Goal: Communication & Community: Answer question/provide support

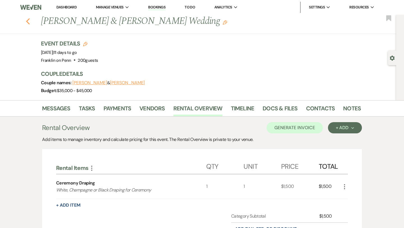
click at [28, 21] on icon "Previous" at bounding box center [28, 21] width 4 height 7
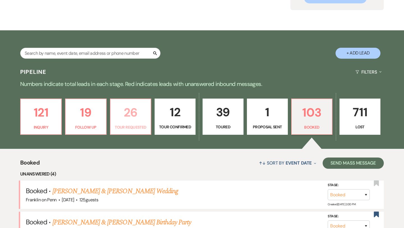
click at [130, 113] on p "26" at bounding box center [131, 112] width 34 height 19
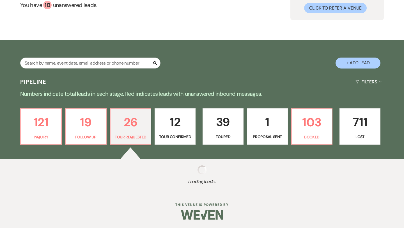
select select "2"
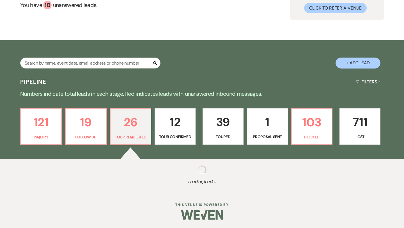
select select "2"
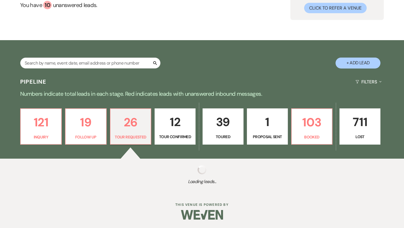
select select "2"
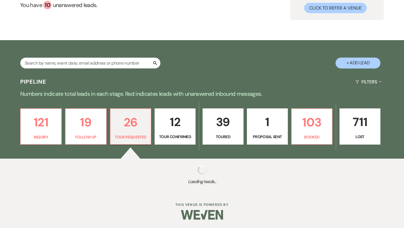
select select "2"
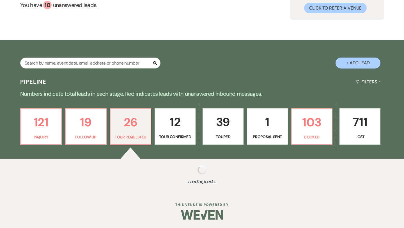
select select "2"
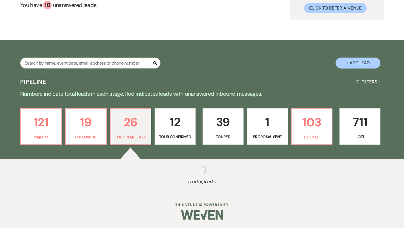
select select "2"
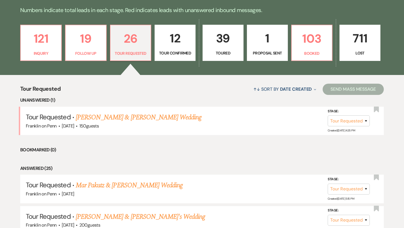
scroll to position [142, 0]
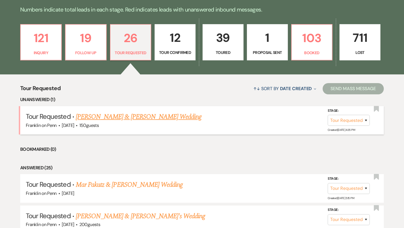
click at [160, 118] on link "[PERSON_NAME] & [PERSON_NAME] Wedding" at bounding box center [139, 117] width 126 height 10
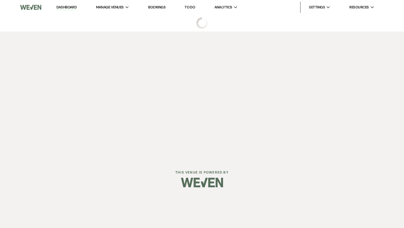
select select "2"
select select "1"
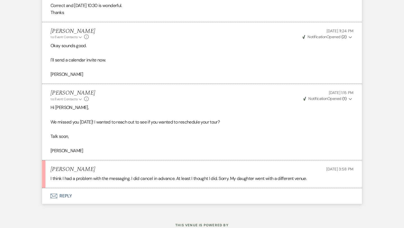
scroll to position [884, 0]
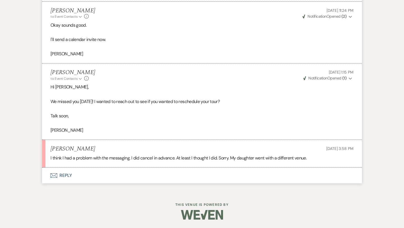
click at [65, 174] on button "Envelope Reply" at bounding box center [202, 176] width 320 height 16
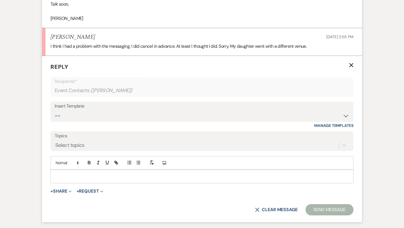
scroll to position [991, 0]
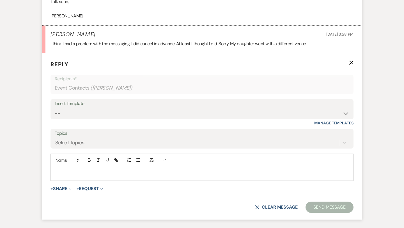
click at [77, 177] on div at bounding box center [202, 173] width 302 height 13
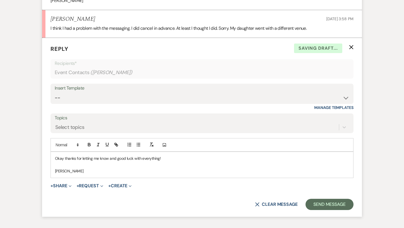
scroll to position [1008, 0]
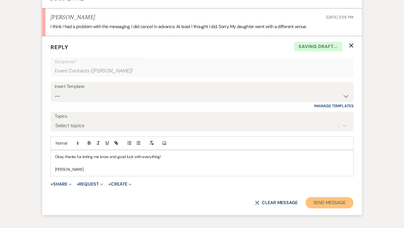
click at [318, 205] on button "Send Message" at bounding box center [330, 202] width 48 height 11
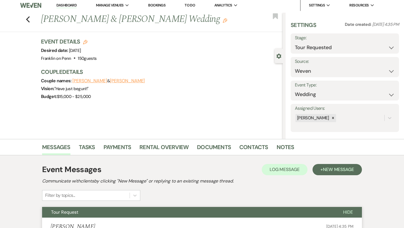
scroll to position [0, 0]
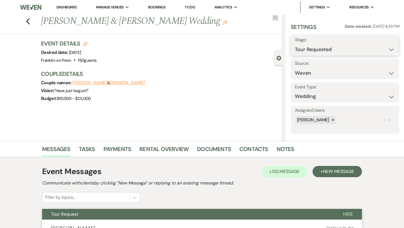
click at [306, 49] on select "Inquiry Follow Up Tour Requested Tour Confirmed Toured Proposal Sent Booked Lost" at bounding box center [345, 49] width 100 height 11
select select "8"
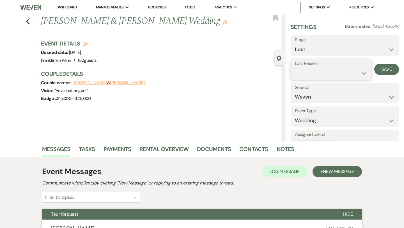
click at [306, 74] on select "Booked Elsewhere Budget Date Unavailable No Response Not a Good Match Capacity …" at bounding box center [331, 73] width 72 height 11
select select "6"
click at [382, 72] on button "Save" at bounding box center [386, 69] width 25 height 11
click at [28, 21] on icon "Previous" at bounding box center [28, 21] width 4 height 7
select select "2"
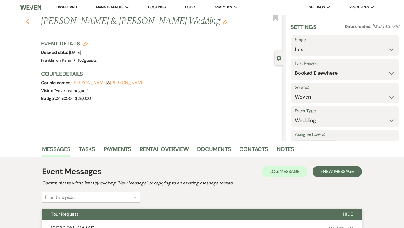
select select "2"
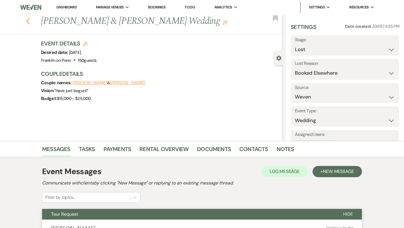
select select "2"
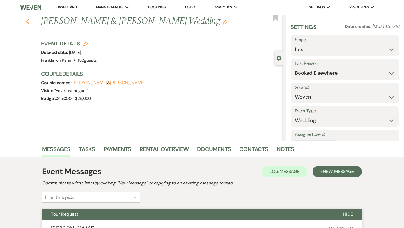
select select "2"
select select "8"
select select "6"
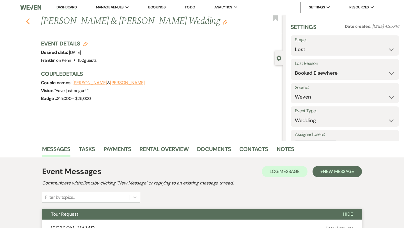
select select "2"
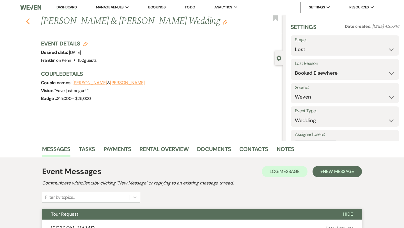
select select "2"
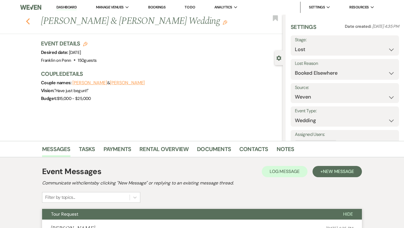
select select "2"
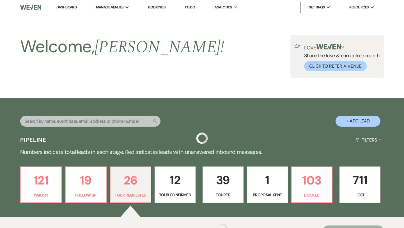
scroll to position [142, 0]
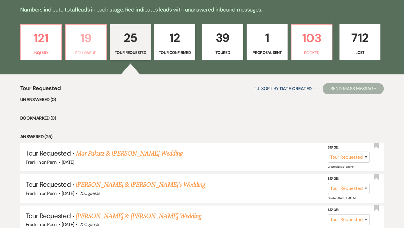
click at [88, 38] on p "19" at bounding box center [86, 38] width 34 height 19
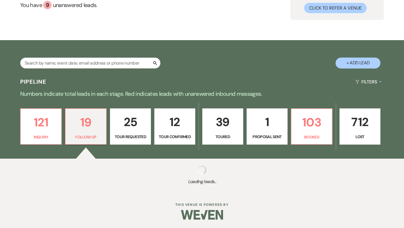
select select "9"
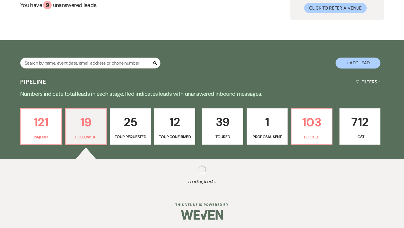
select select "9"
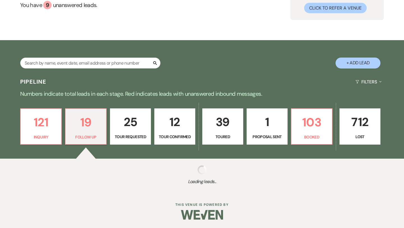
select select "9"
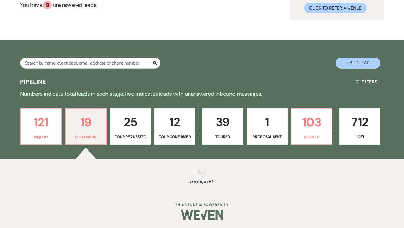
select select "9"
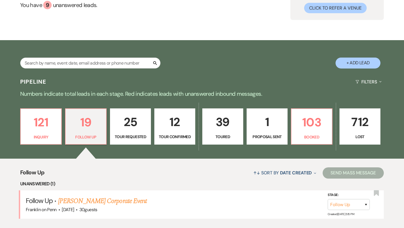
scroll to position [142, 0]
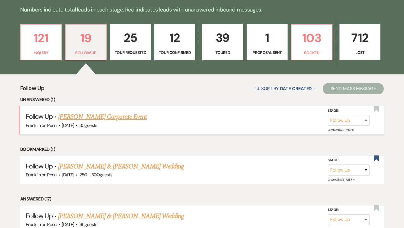
click at [122, 118] on link "[PERSON_NAME] Corporate Event" at bounding box center [102, 117] width 89 height 10
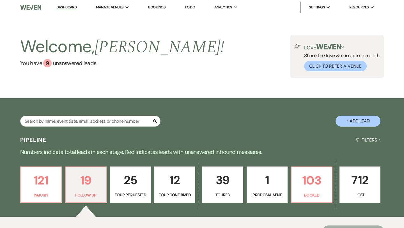
select select "9"
select select "5"
select select "9"
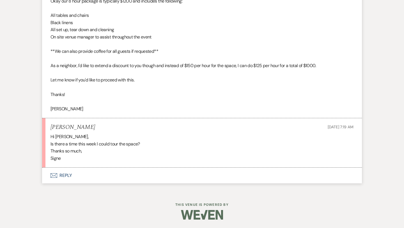
scroll to position [553, 0]
click at [66, 176] on button "Envelope Reply" at bounding box center [202, 176] width 320 height 16
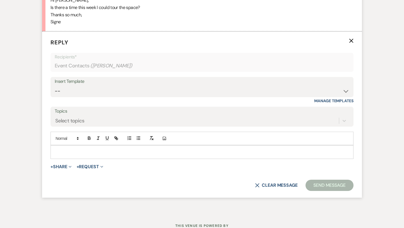
scroll to position [690, 0]
click at [73, 151] on p at bounding box center [202, 151] width 294 height 6
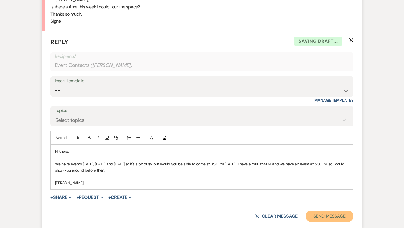
click at [329, 216] on button "Send Message" at bounding box center [330, 215] width 48 height 11
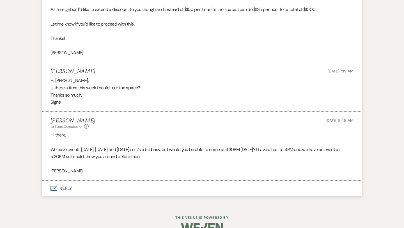
scroll to position [622, 0]
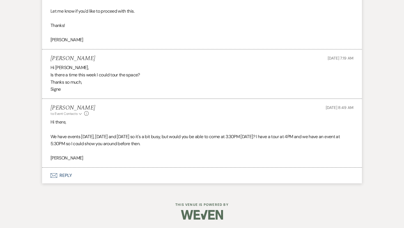
click at [62, 175] on button "Envelope Reply" at bounding box center [202, 176] width 320 height 16
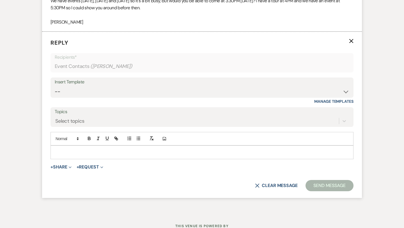
scroll to position [759, 0]
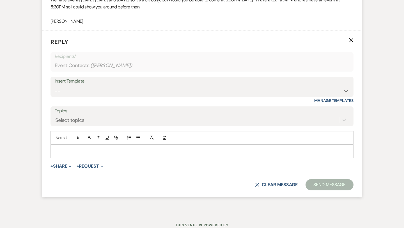
click at [65, 151] on p at bounding box center [202, 151] width 294 height 6
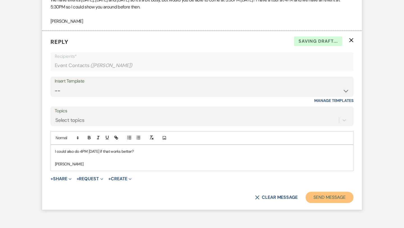
click at [333, 195] on button "Send Message" at bounding box center [330, 197] width 48 height 11
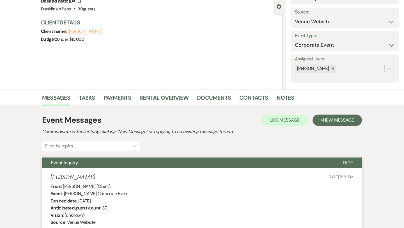
scroll to position [0, 0]
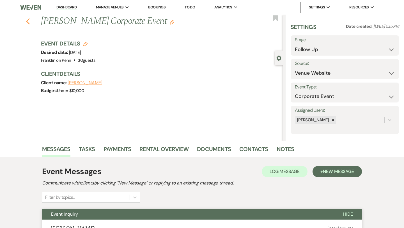
click at [28, 21] on icon "Previous" at bounding box center [28, 21] width 4 height 7
select select "9"
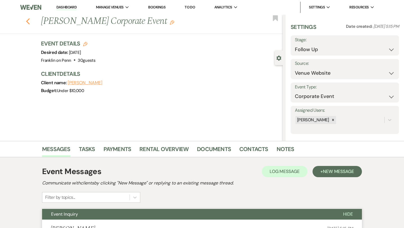
select select "9"
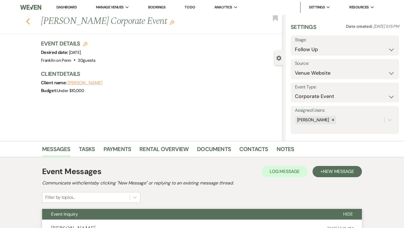
select select "9"
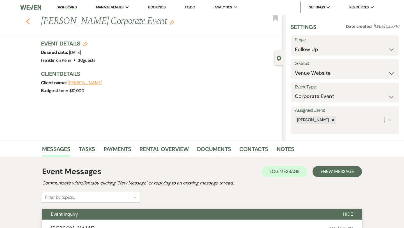
select select "9"
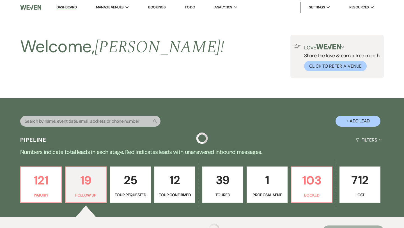
scroll to position [142, 0]
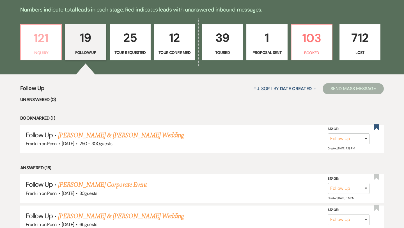
click at [45, 39] on p "121" at bounding box center [41, 38] width 34 height 19
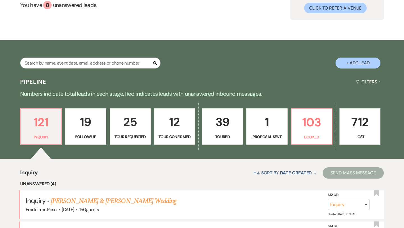
scroll to position [142, 0]
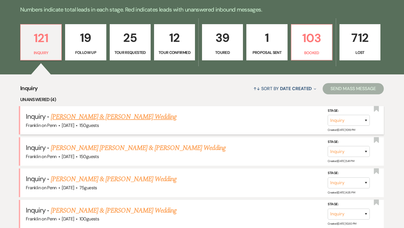
click at [130, 115] on link "[PERSON_NAME] & [PERSON_NAME] Wedding" at bounding box center [114, 117] width 126 height 10
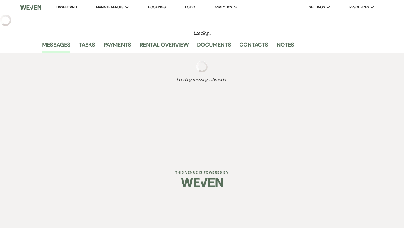
select select "1"
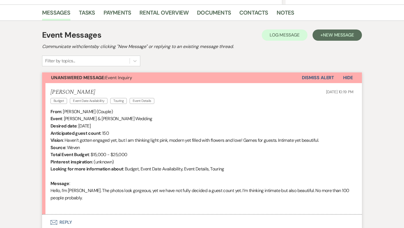
scroll to position [183, 0]
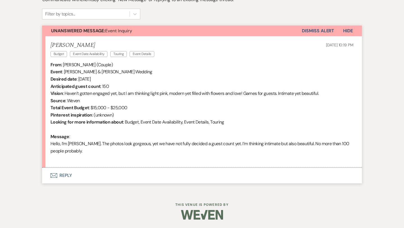
click at [67, 175] on button "Envelope Reply" at bounding box center [202, 176] width 320 height 16
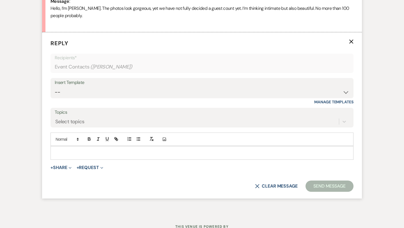
scroll to position [320, 0]
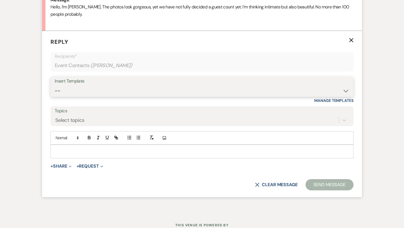
click at [96, 88] on select "-- Weven Planning Portal Introduction (Booked Events) Initial Inquiry Response …" at bounding box center [202, 90] width 295 height 11
select select "5894"
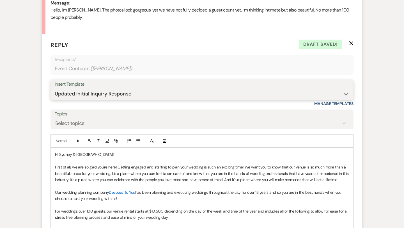
scroll to position [317, 0]
click at [93, 154] on p "Hi Sydney & [GEOGRAPHIC_DATA]!" at bounding box center [202, 154] width 294 height 6
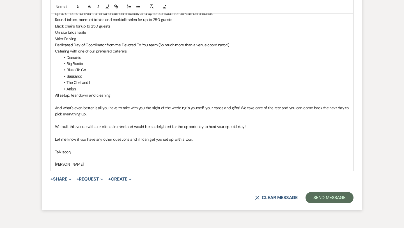
scroll to position [579, 0]
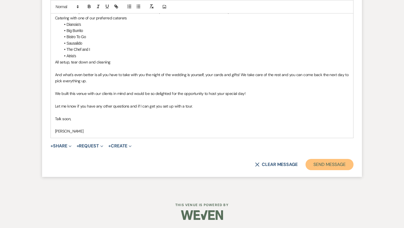
click at [314, 163] on button "Send Message" at bounding box center [330, 164] width 48 height 11
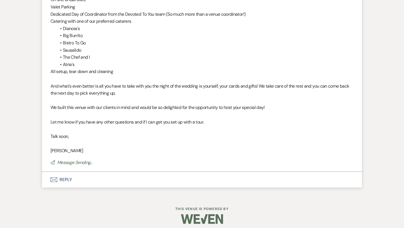
scroll to position [0, 0]
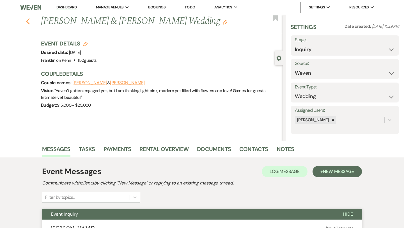
click at [28, 22] on icon "Previous" at bounding box center [28, 21] width 4 height 7
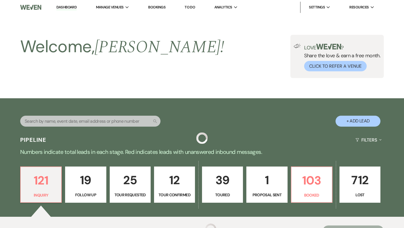
scroll to position [142, 0]
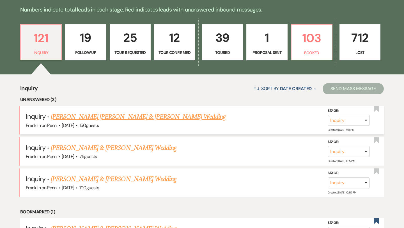
click at [125, 118] on link "[PERSON_NAME] [PERSON_NAME] & [PERSON_NAME] Wedding" at bounding box center [138, 117] width 175 height 10
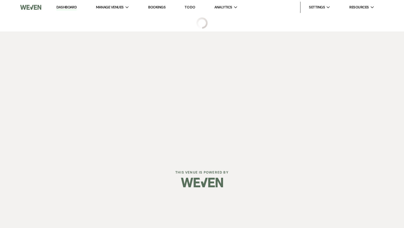
select select "1"
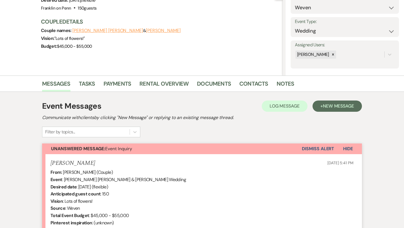
scroll to position [159, 0]
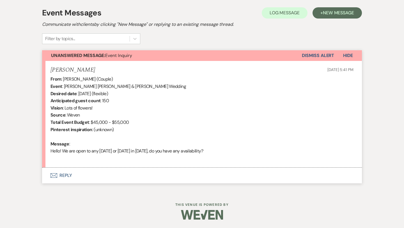
click at [66, 175] on button "Envelope Reply" at bounding box center [202, 176] width 320 height 16
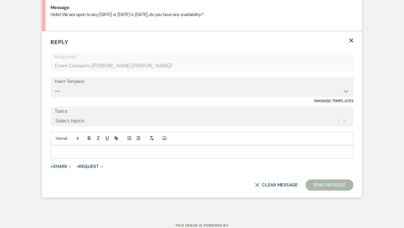
scroll to position [295, 0]
click at [102, 92] on select "-- Weven Planning Portal Introduction (Booked Events) Initial Inquiry Response …" at bounding box center [202, 90] width 295 height 11
select select "5894"
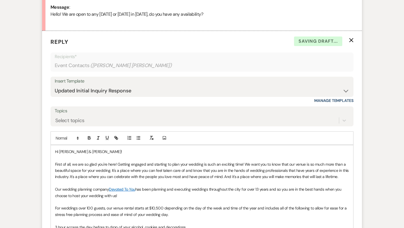
click at [344, 177] on p "First of all, we are so glad you're here! Getting engaged and starting to plan …" at bounding box center [202, 170] width 294 height 19
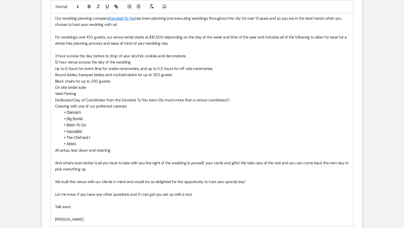
scroll to position [561, 0]
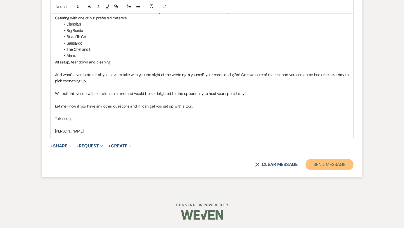
click at [314, 164] on button "Send Message" at bounding box center [330, 164] width 48 height 11
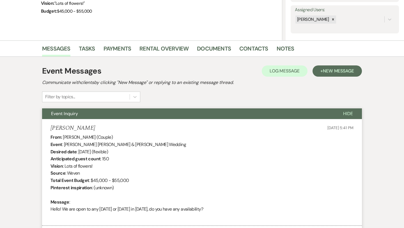
scroll to position [0, 0]
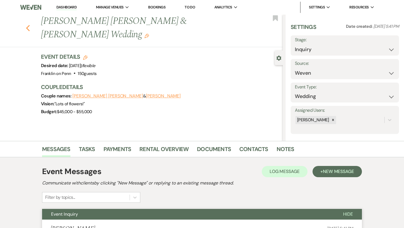
click at [29, 25] on icon "Previous" at bounding box center [28, 28] width 4 height 7
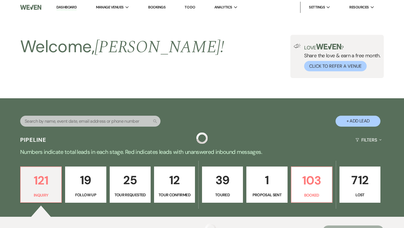
scroll to position [142, 0]
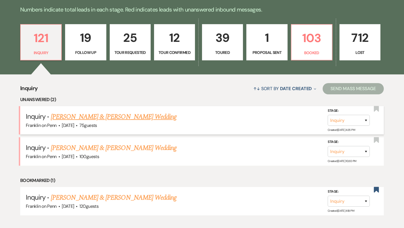
click at [124, 116] on link "[PERSON_NAME] & [PERSON_NAME] Wedding" at bounding box center [114, 117] width 126 height 10
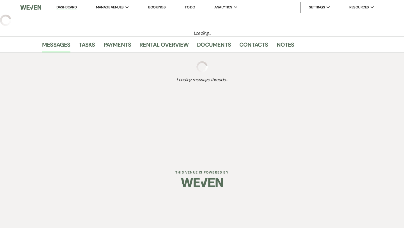
select select "5"
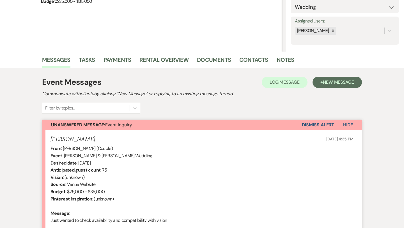
scroll to position [159, 0]
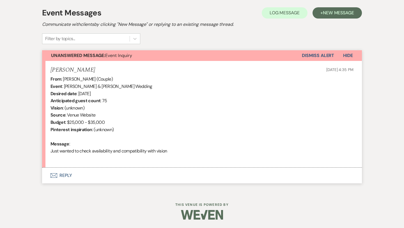
click at [66, 175] on button "Envelope Reply" at bounding box center [202, 176] width 320 height 16
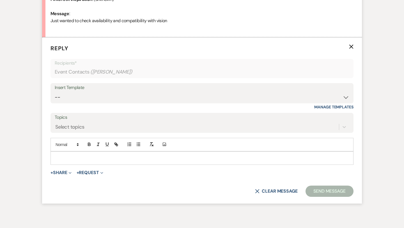
scroll to position [295, 0]
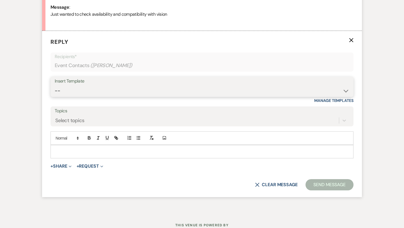
click at [88, 87] on select "-- Weven Planning Portal Introduction (Booked Events) Initial Inquiry Response …" at bounding box center [202, 90] width 295 height 11
select select "5894"
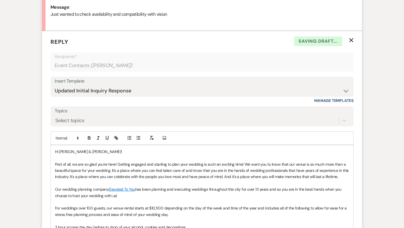
click at [345, 176] on p "First of all, we are so glad you're here! Getting engaged and starting to plan …" at bounding box center [202, 170] width 294 height 19
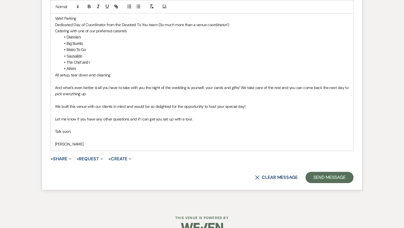
scroll to position [553, 0]
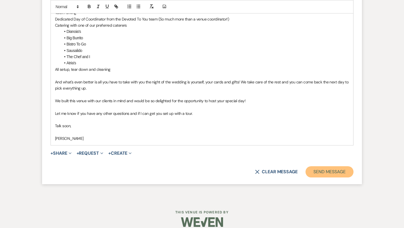
click at [333, 172] on button "Send Message" at bounding box center [330, 171] width 48 height 11
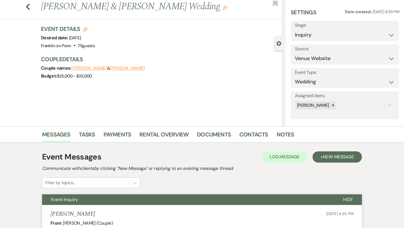
scroll to position [0, 0]
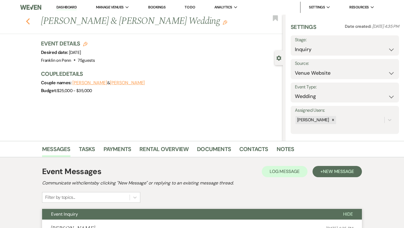
click at [28, 22] on icon "Previous" at bounding box center [28, 21] width 4 height 7
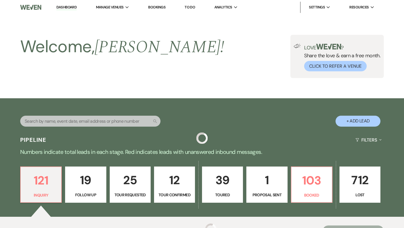
scroll to position [142, 0]
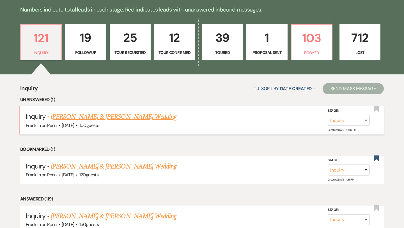
click at [148, 117] on link "[PERSON_NAME] & [PERSON_NAME] Wedding" at bounding box center [114, 117] width 126 height 10
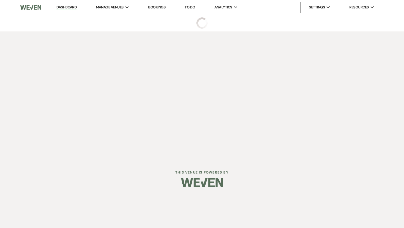
select select "5"
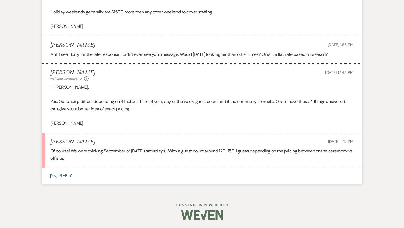
scroll to position [693, 0]
click at [63, 175] on button "Envelope Reply" at bounding box center [202, 176] width 320 height 16
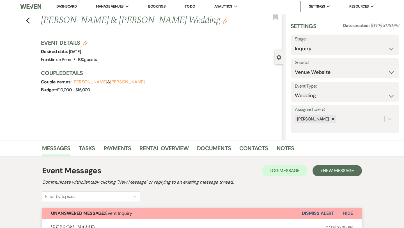
scroll to position [0, 0]
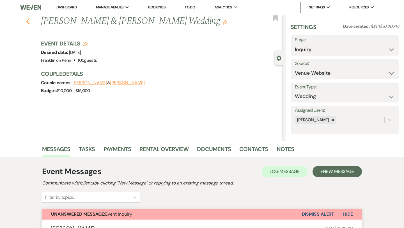
click at [27, 19] on icon "Previous" at bounding box center [28, 21] width 4 height 7
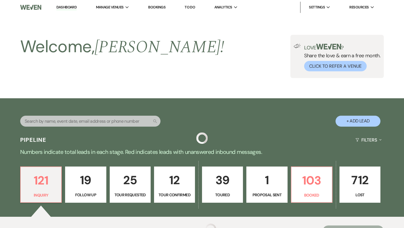
scroll to position [142, 0]
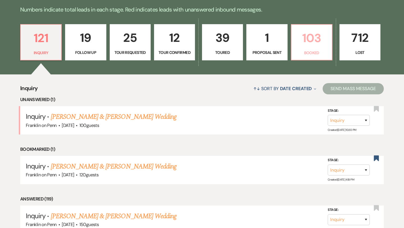
click at [316, 39] on p "103" at bounding box center [312, 38] width 34 height 19
